Goal: Entertainment & Leisure: Consume media (video, audio)

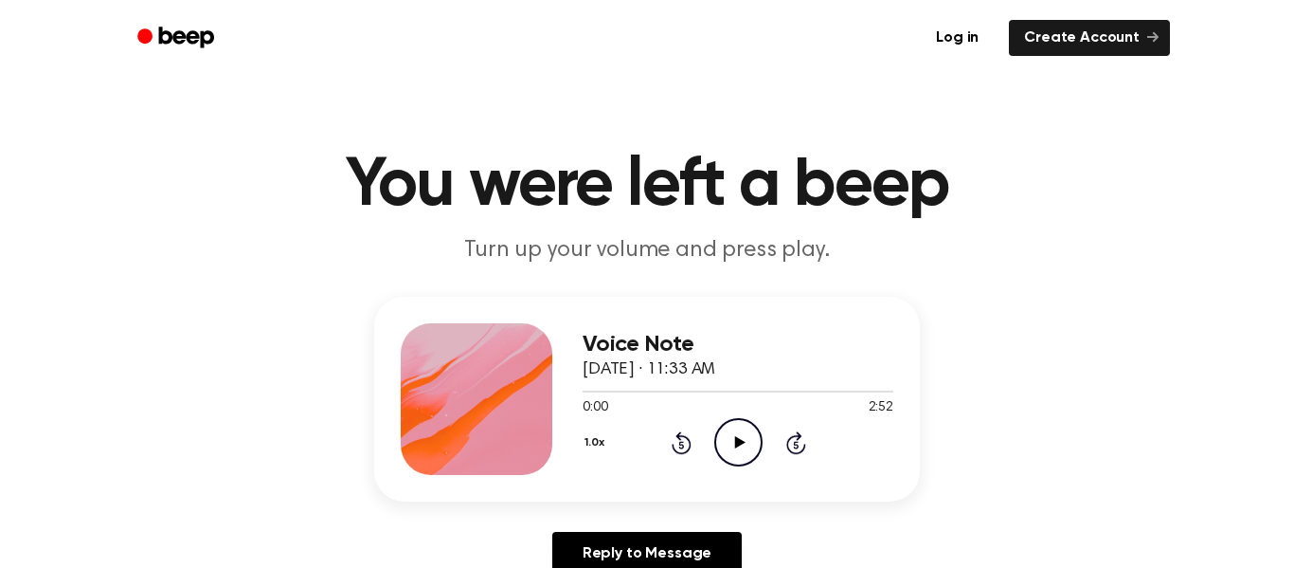
click at [732, 425] on icon "Play Audio" at bounding box center [738, 442] width 48 height 48
click at [588, 439] on button "1.0x" at bounding box center [597, 442] width 28 height 32
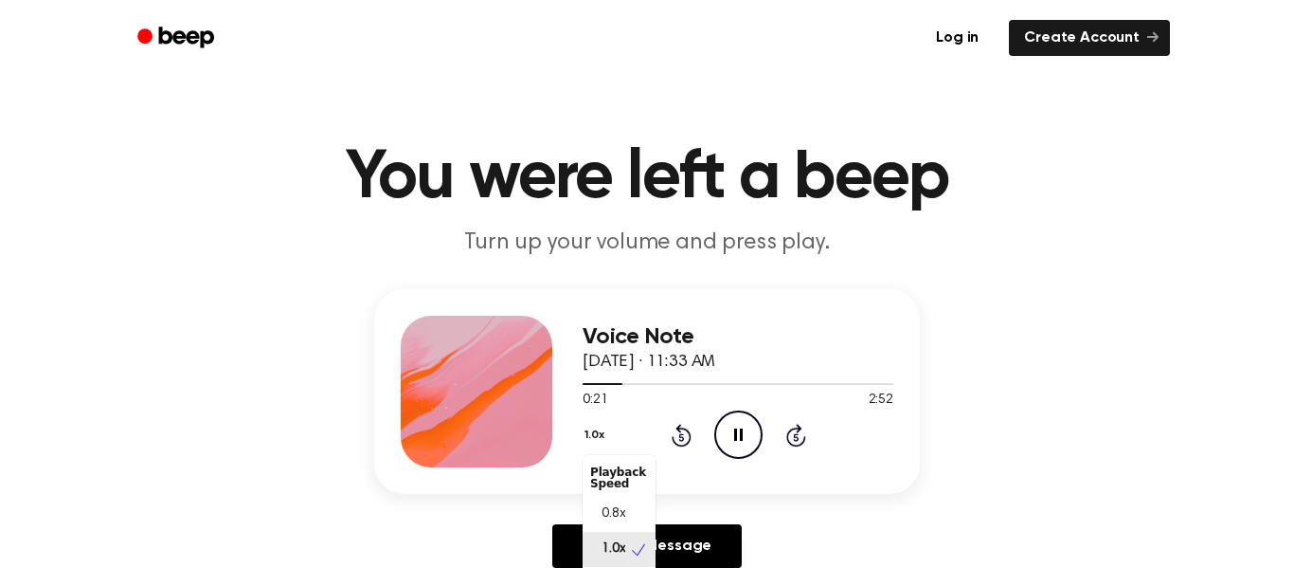
scroll to position [9, 0]
click at [780, 504] on div "Voice Note [DATE] · 11:33 AM 0:28 2:52 Your browser does not support the [objec…" at bounding box center [647, 436] width 1249 height 294
click at [750, 420] on icon "Play Audio" at bounding box center [738, 434] width 48 height 48
click at [750, 420] on icon "Pause Audio" at bounding box center [738, 434] width 48 height 48
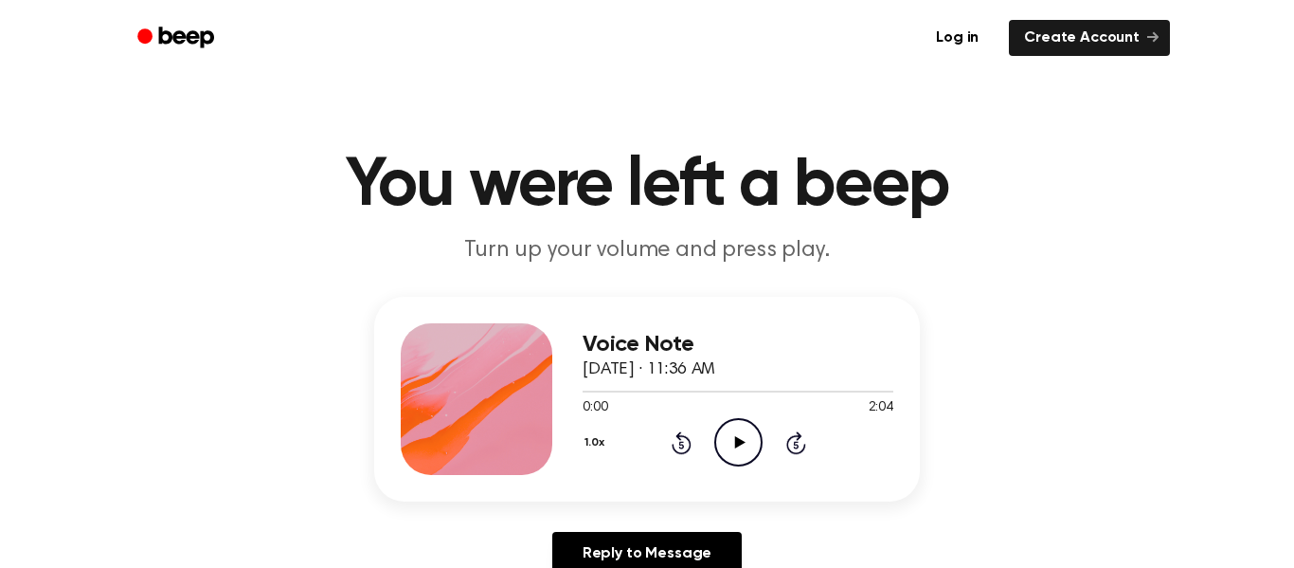
click at [747, 443] on icon "Play Audio" at bounding box center [738, 442] width 48 height 48
click at [739, 433] on icon "Pause Audio" at bounding box center [738, 442] width 48 height 48
click at [739, 433] on icon "Play Audio" at bounding box center [738, 442] width 48 height 48
click at [752, 445] on icon "Pause Audio" at bounding box center [738, 442] width 48 height 48
click at [750, 456] on icon "Play Audio" at bounding box center [738, 442] width 48 height 48
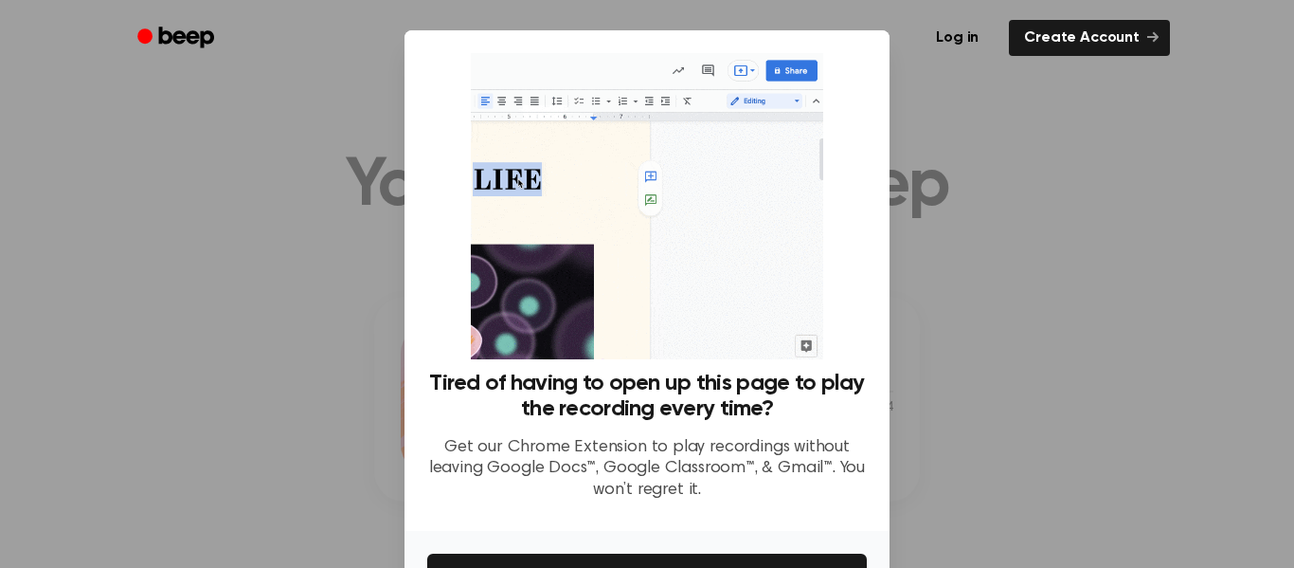
click at [868, 416] on div "Tired of having to open up this page to play the recording every time? Get our …" at bounding box center [647, 280] width 485 height 500
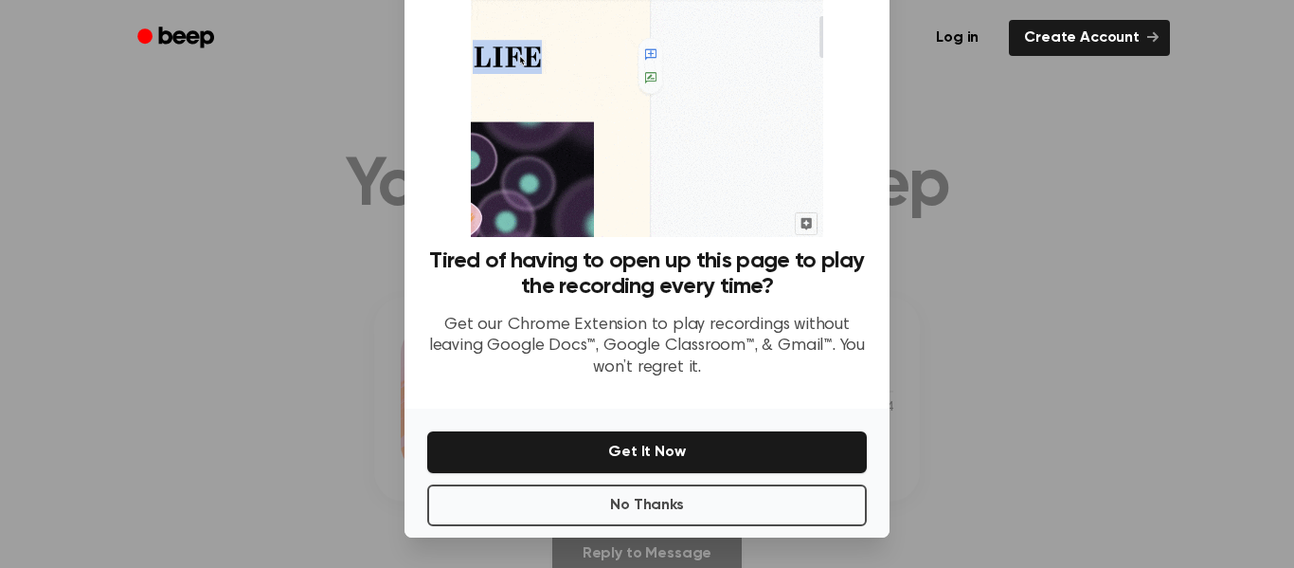
scroll to position [118, 0]
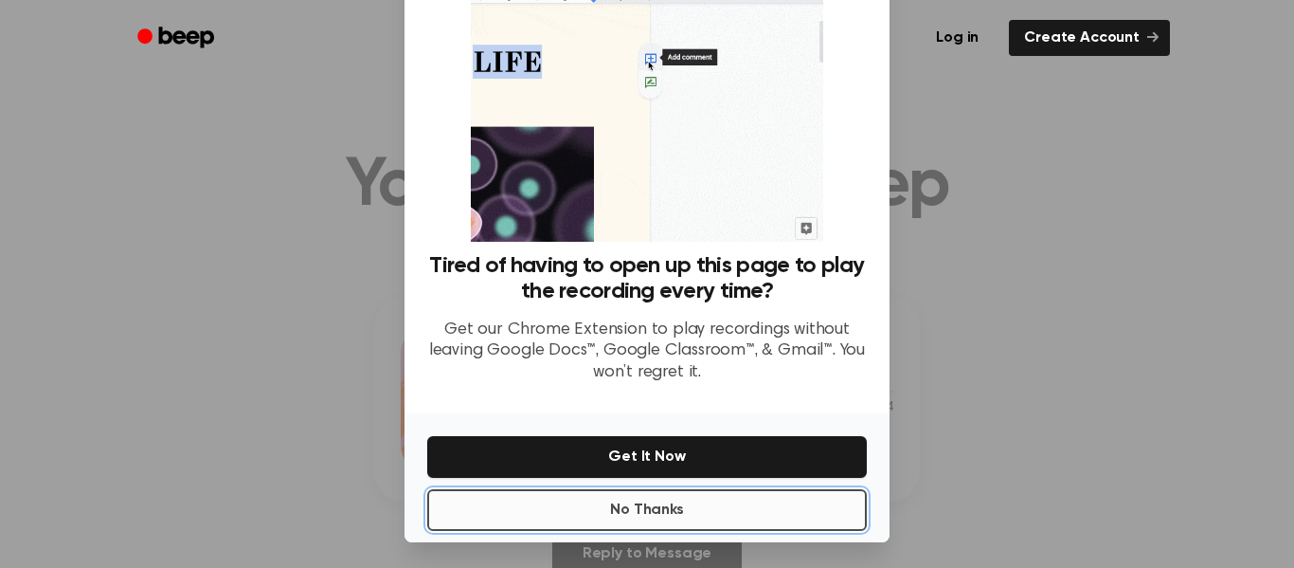
click at [807, 504] on button "No Thanks" at bounding box center [647, 510] width 440 height 42
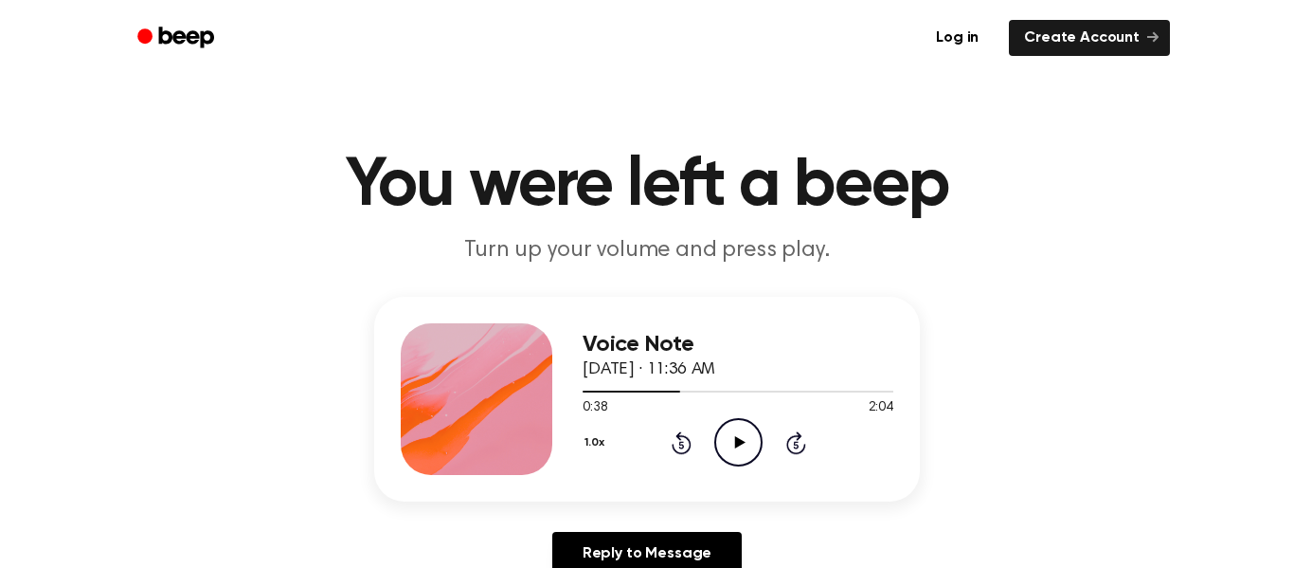
click at [737, 434] on icon "Play Audio" at bounding box center [738, 442] width 48 height 48
click at [737, 434] on icon "Pause Audio" at bounding box center [738, 442] width 48 height 48
click at [679, 432] on icon at bounding box center [682, 442] width 20 height 23
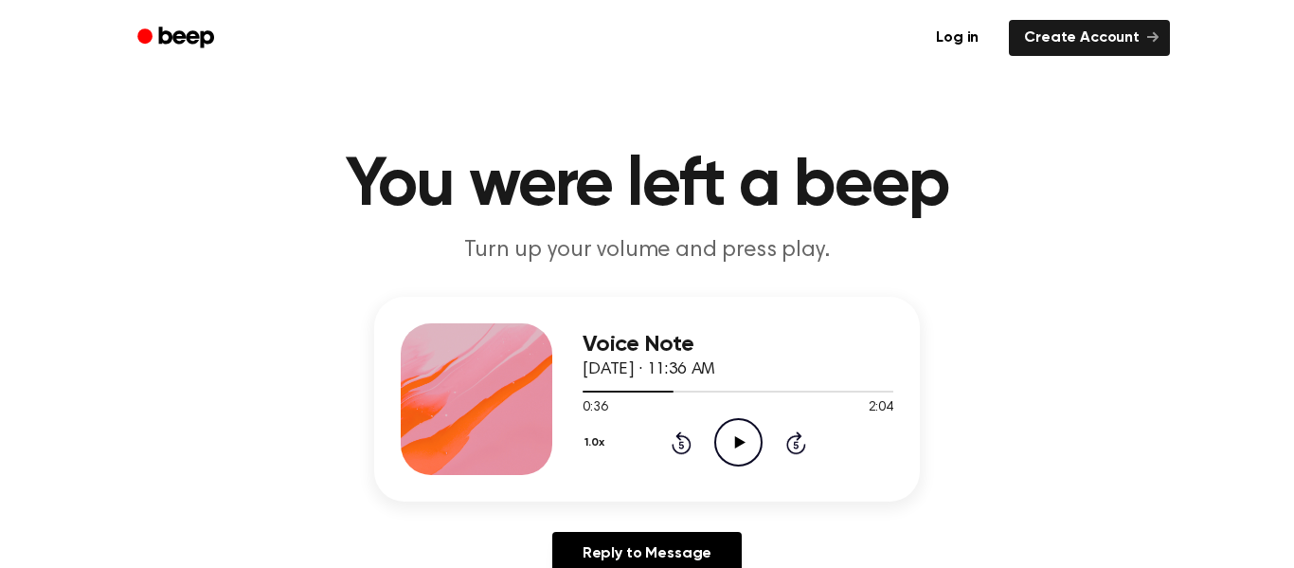
click at [736, 427] on icon "Play Audio" at bounding box center [738, 442] width 48 height 48
click at [736, 427] on icon "Pause Audio" at bounding box center [738, 442] width 48 height 48
click at [736, 427] on icon "Play Audio" at bounding box center [738, 442] width 48 height 48
click at [738, 436] on icon "Pause Audio" at bounding box center [738, 442] width 48 height 48
click at [738, 436] on icon "Play Audio" at bounding box center [738, 442] width 48 height 48
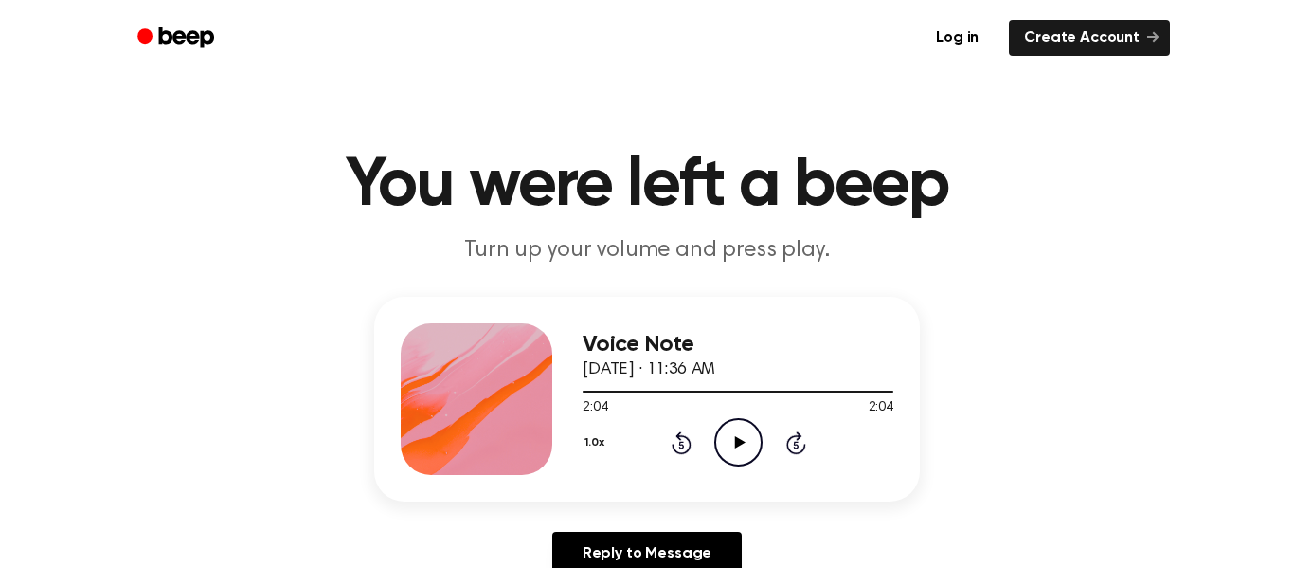
click at [738, 436] on icon "Play Audio" at bounding box center [738, 442] width 48 height 48
click at [738, 436] on icon "Pause Audio" at bounding box center [738, 442] width 48 height 48
